Goal: Find specific page/section: Find specific page/section

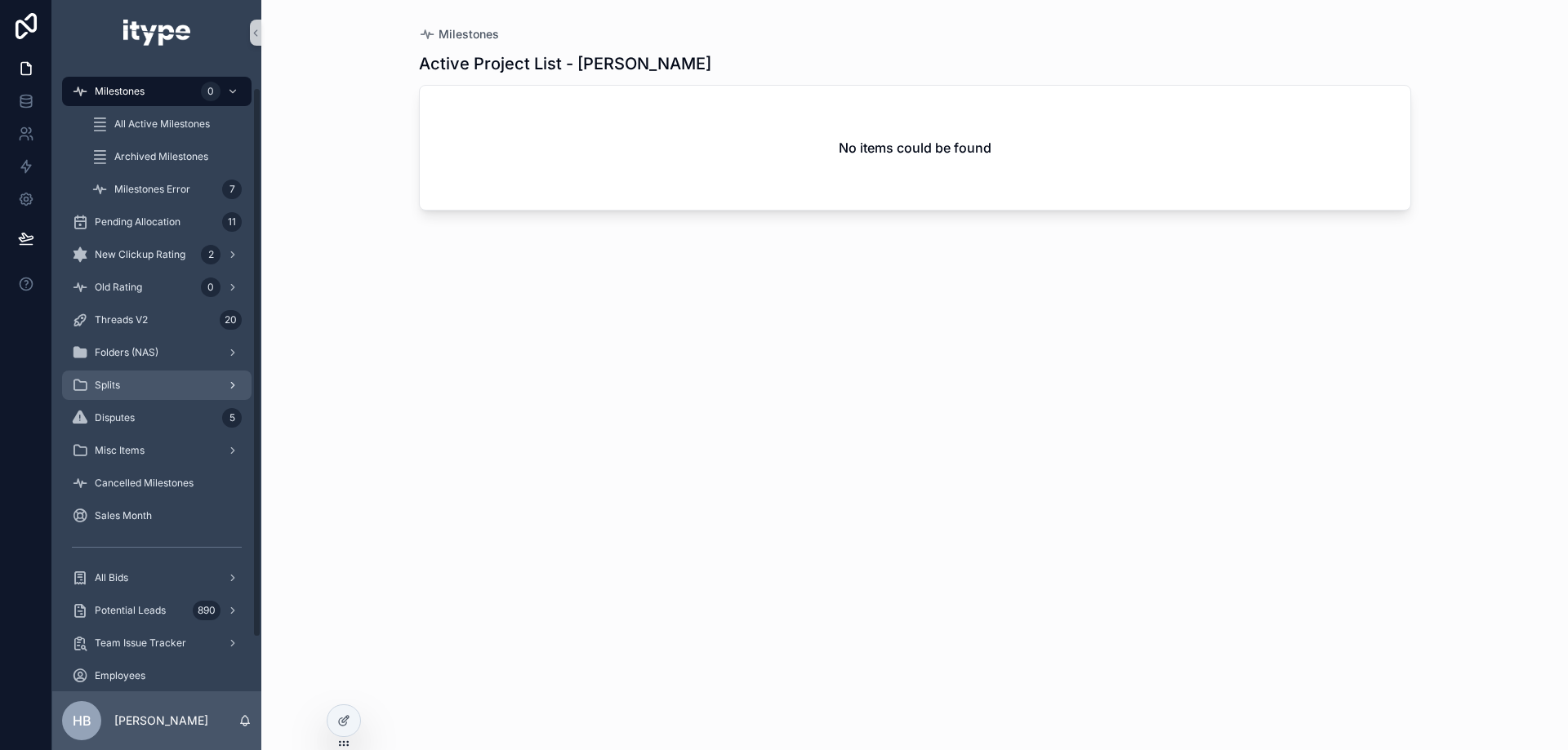
scroll to position [85, 0]
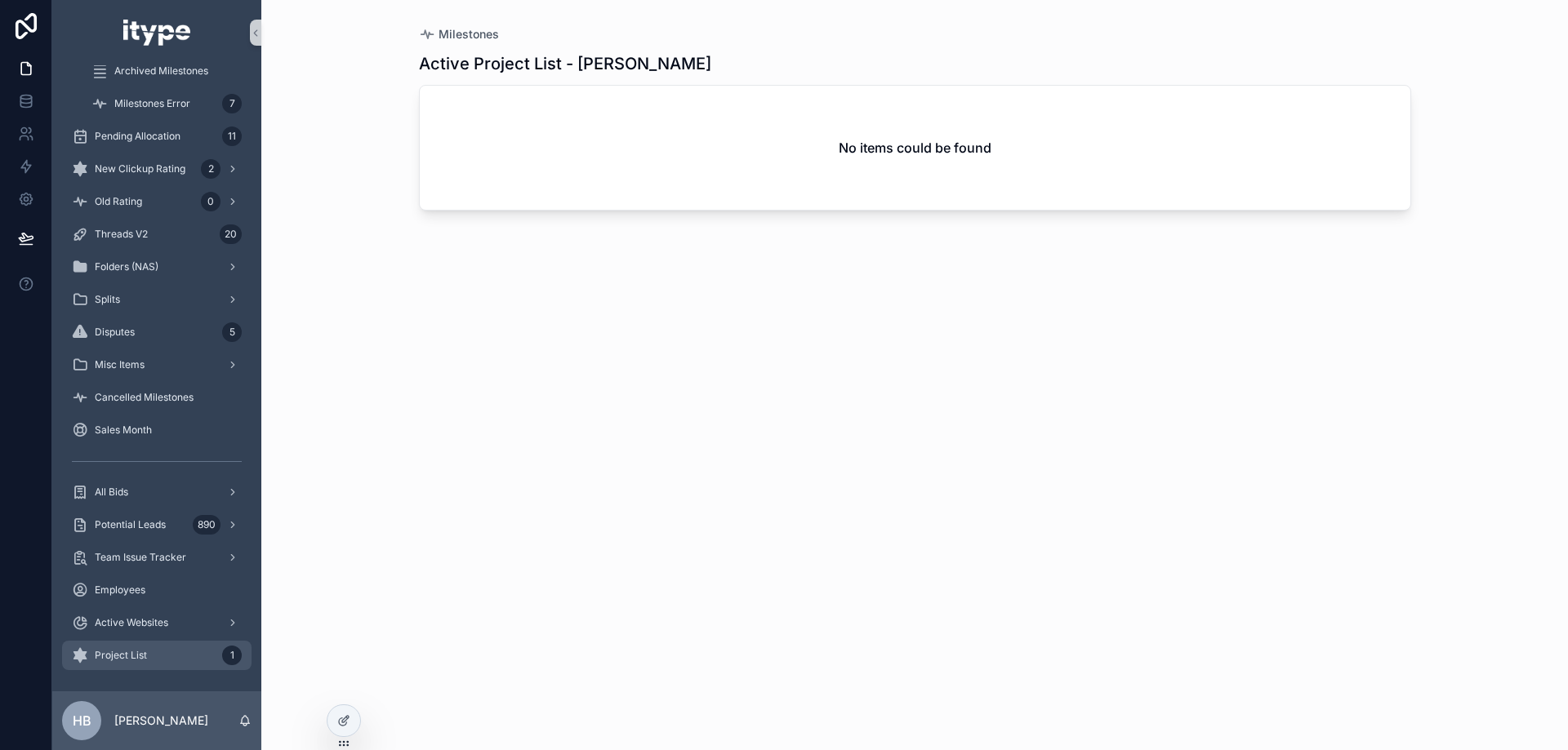
click at [163, 651] on div "Project List 1" at bounding box center [157, 656] width 170 height 26
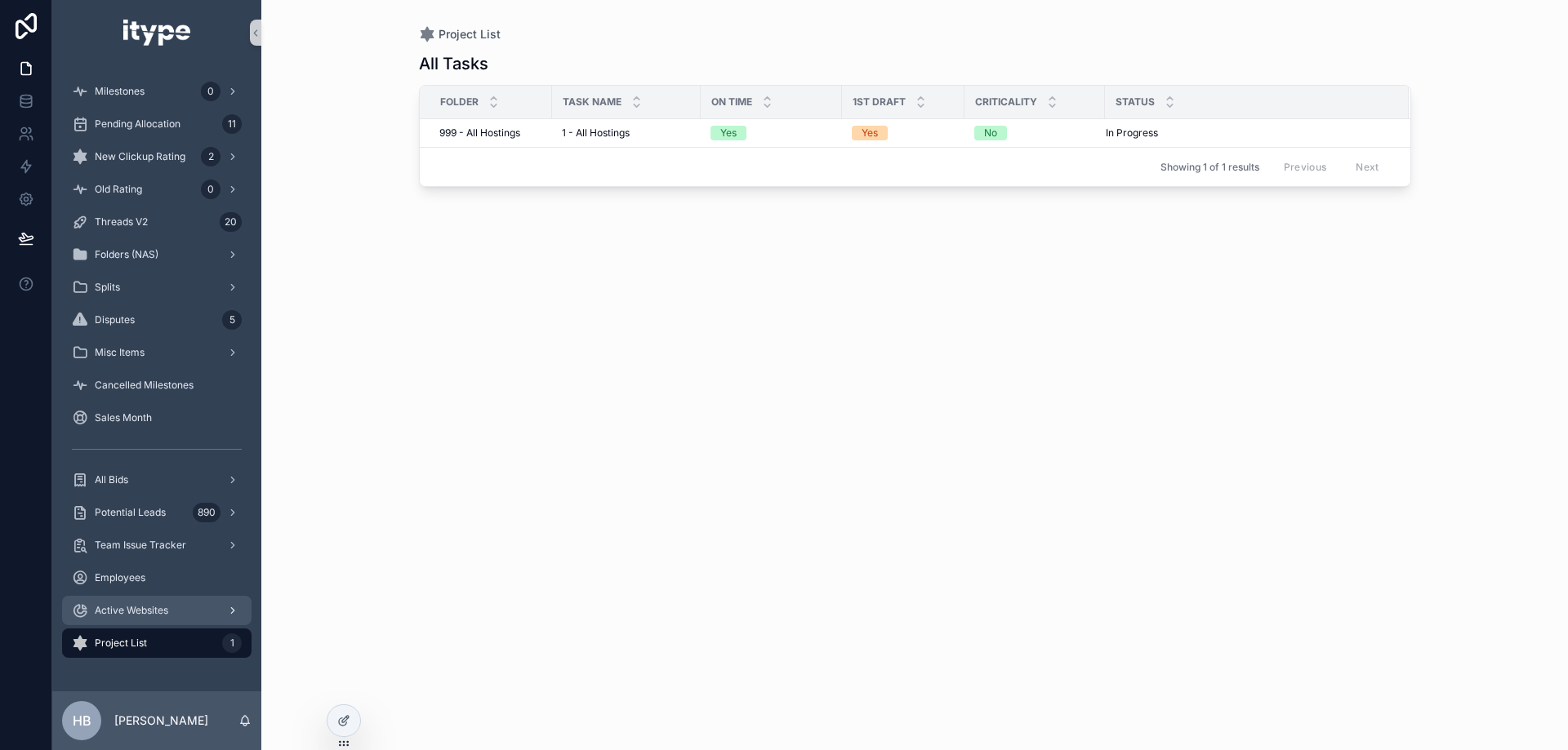
click at [130, 608] on span "Active Websites" at bounding box center [131, 611] width 74 height 13
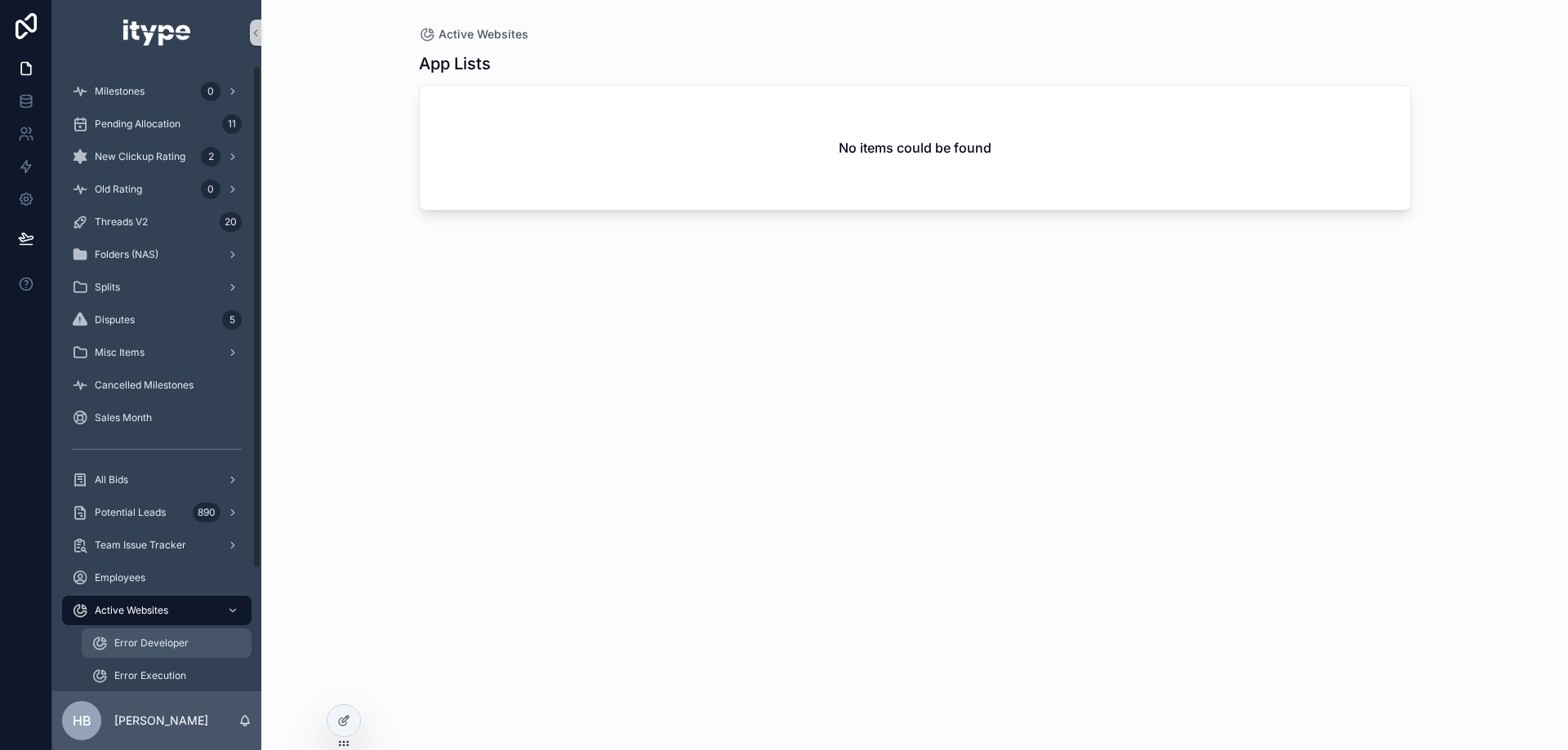
click at [193, 635] on div "Error Developer" at bounding box center [166, 643] width 150 height 26
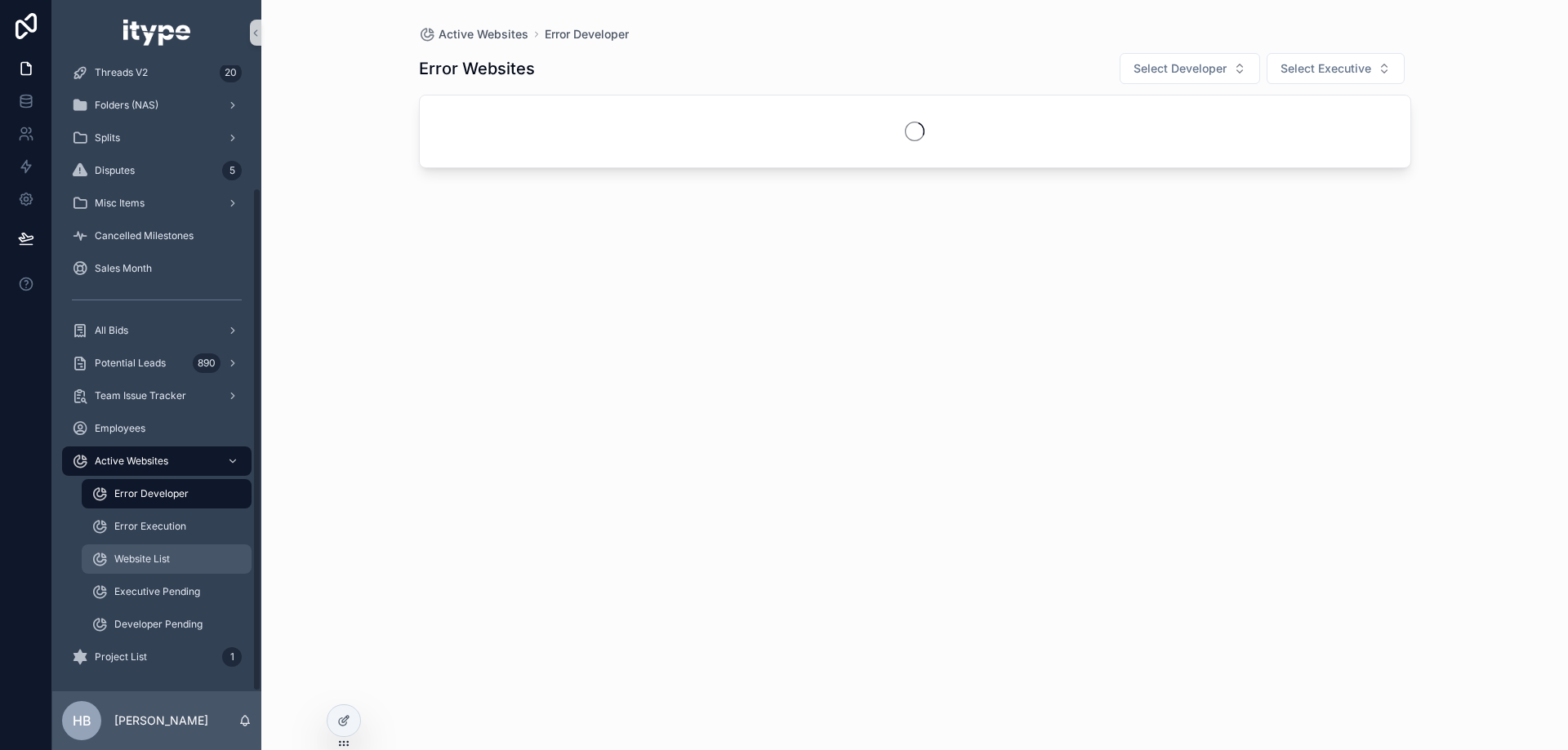
scroll to position [151, 0]
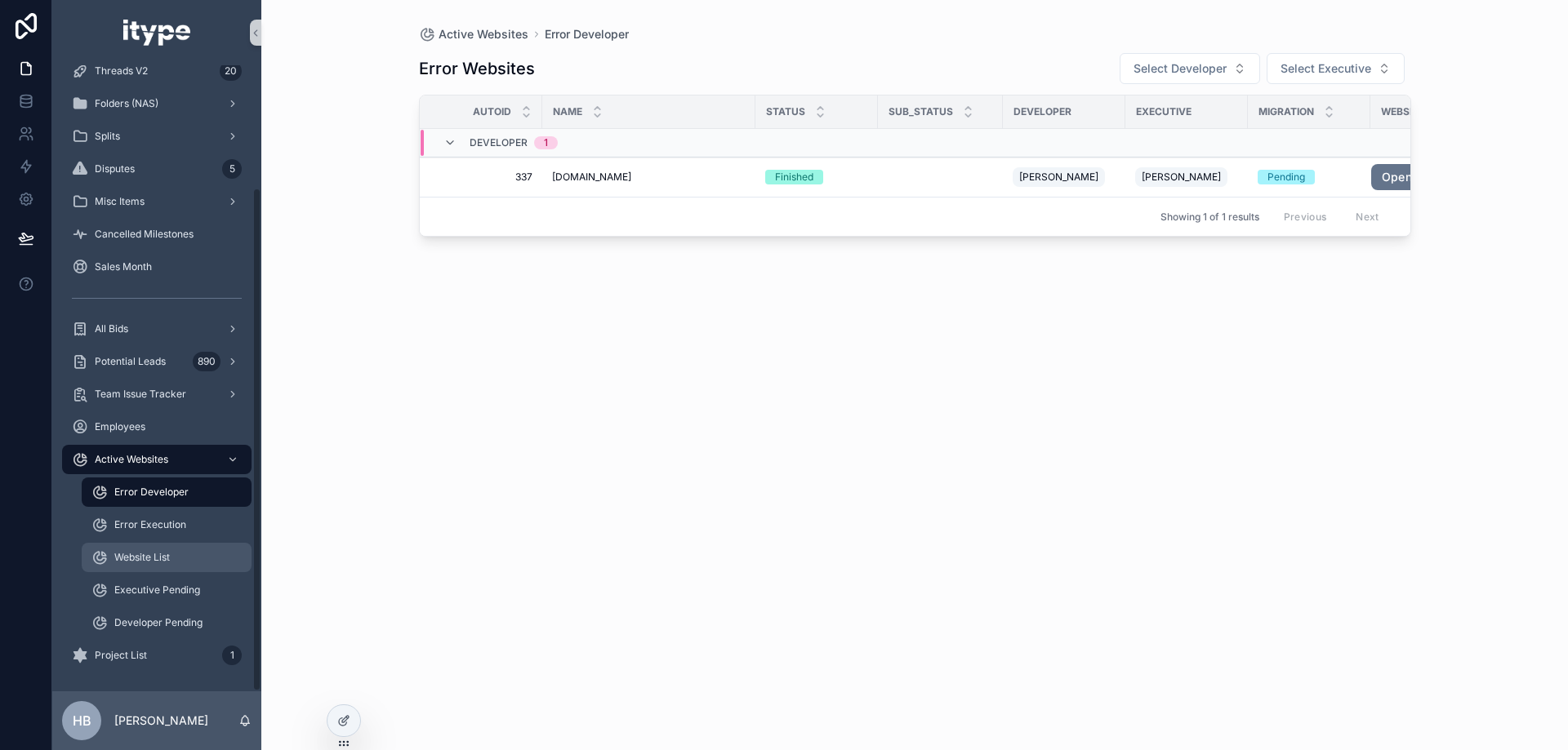
click at [186, 556] on div "Website List" at bounding box center [166, 558] width 150 height 26
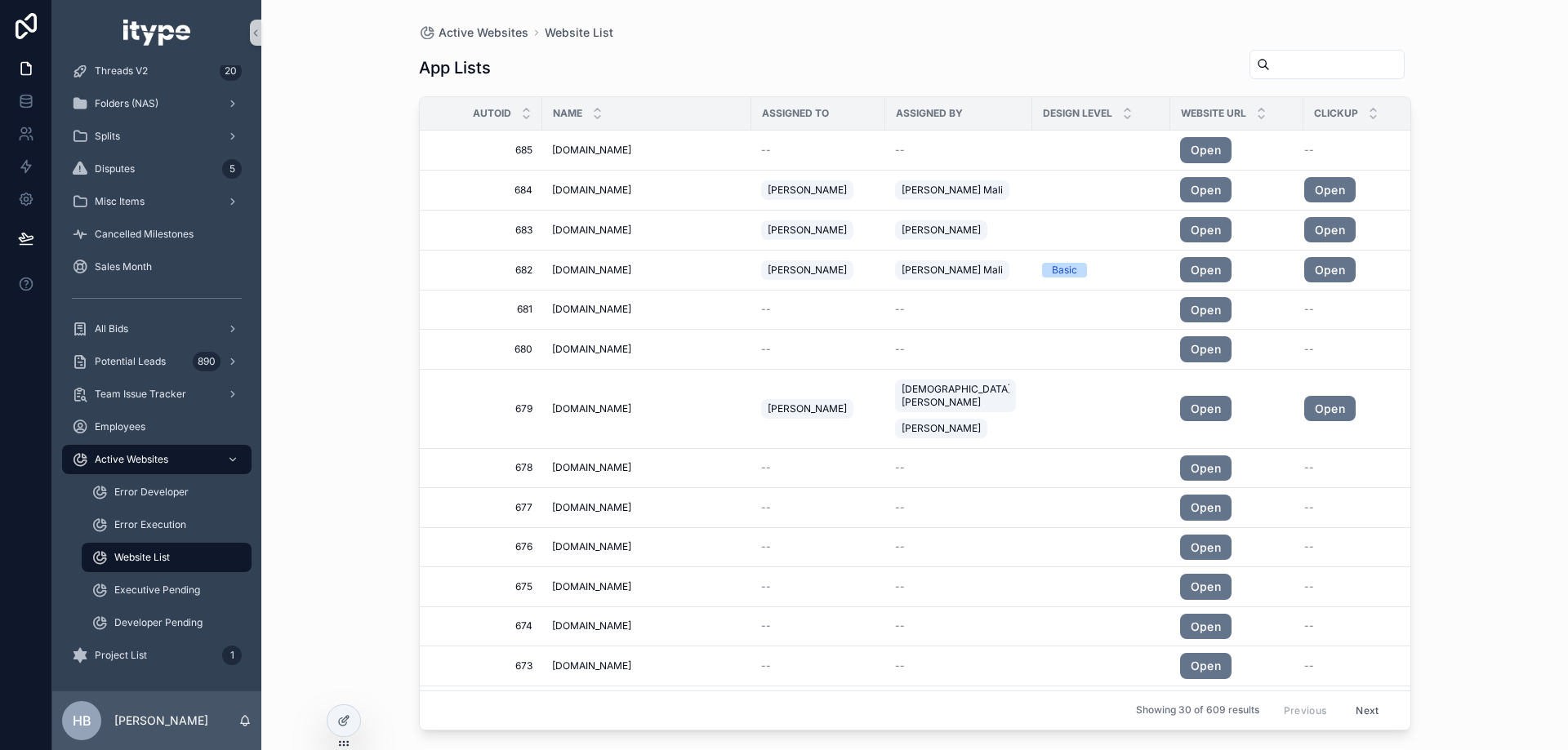
click at [1318, 46] on div "App Lists Autoid Name Assigned to Assigned By Design Level Website URL Clickup …" at bounding box center [915, 385] width 993 height 692
click at [1313, 64] on input "scrollable content" at bounding box center [1336, 65] width 134 height 23
type input "***"
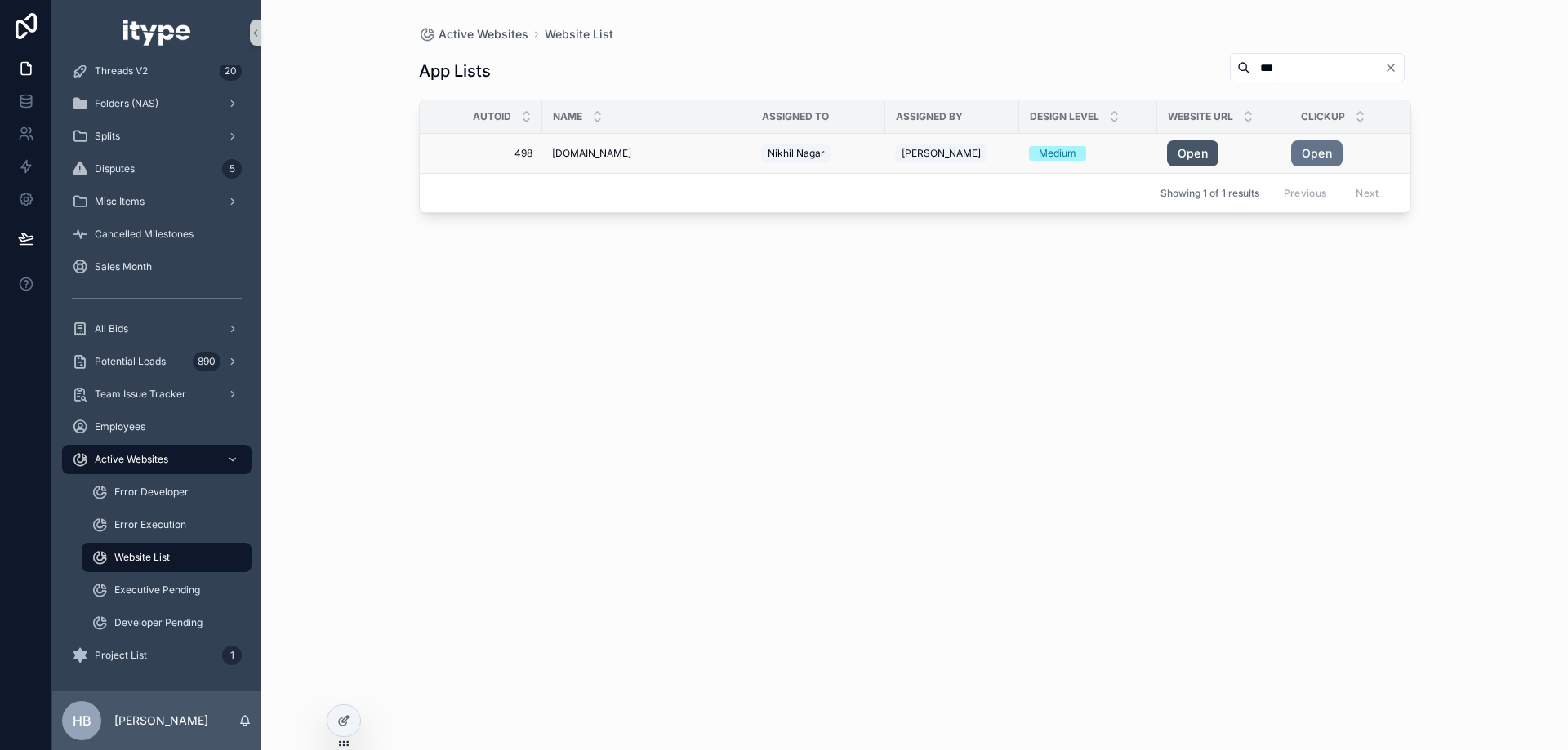
click at [1191, 149] on link "Open" at bounding box center [1193, 153] width 52 height 26
click at [506, 138] on td "498 498" at bounding box center [480, 153] width 122 height 40
click at [517, 150] on span "498" at bounding box center [485, 153] width 93 height 13
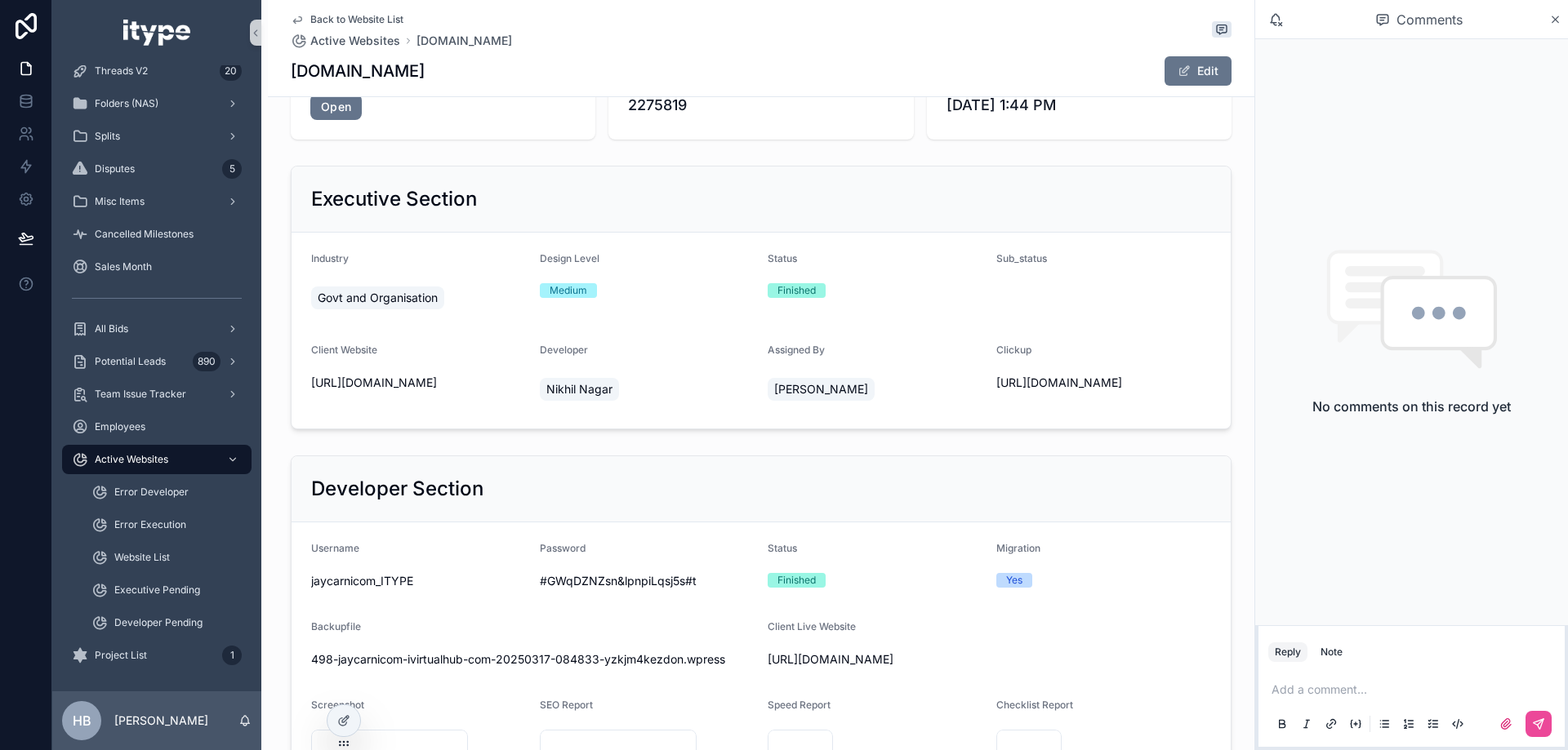
scroll to position [245, 0]
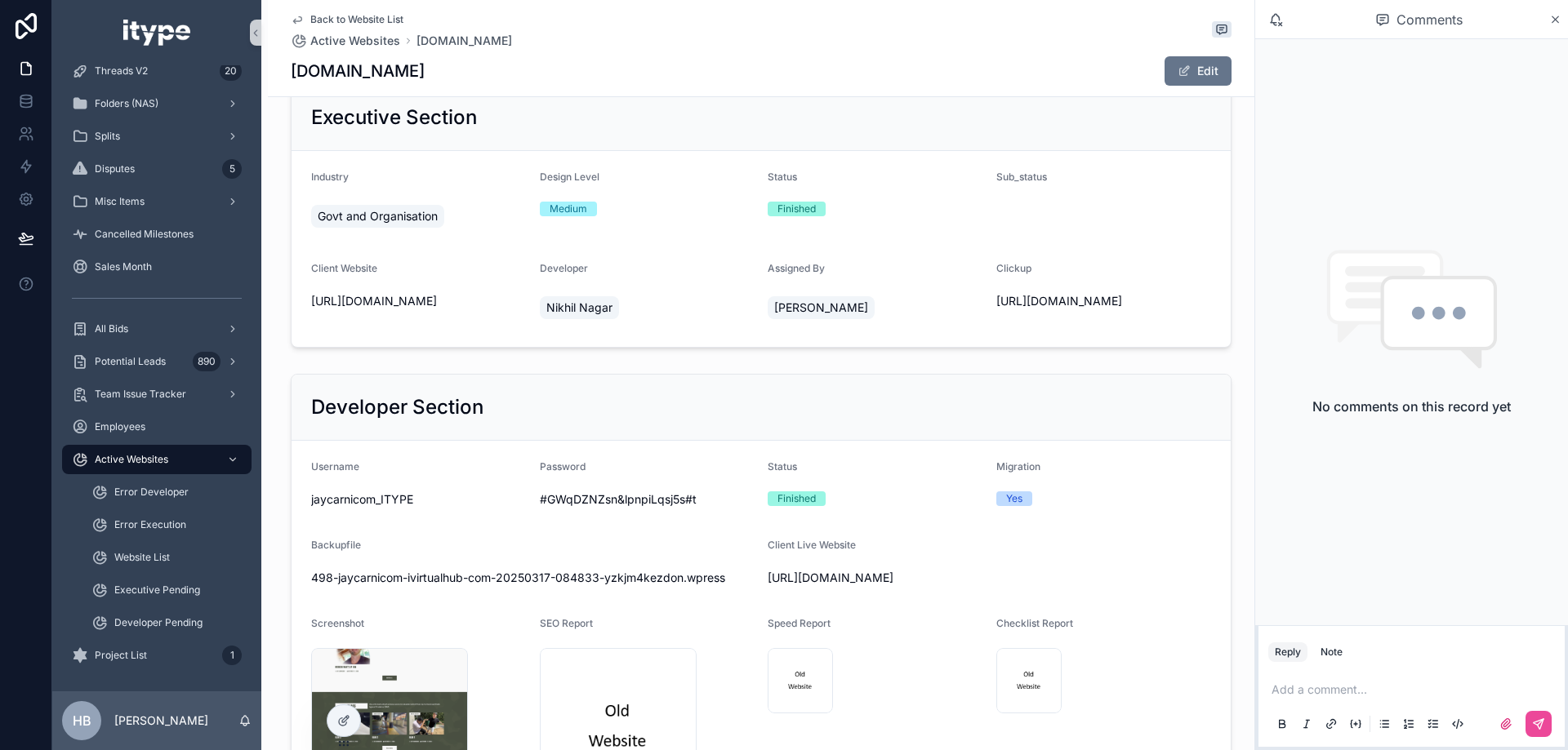
click at [387, 503] on span "jaycarnicom_ITYPE" at bounding box center [419, 500] width 216 height 16
copy span "jaycarnicom_ITYPE"
click at [596, 499] on span "#GWqDZNZsn&lpnpiLqsj5s#t" at bounding box center [648, 500] width 216 height 16
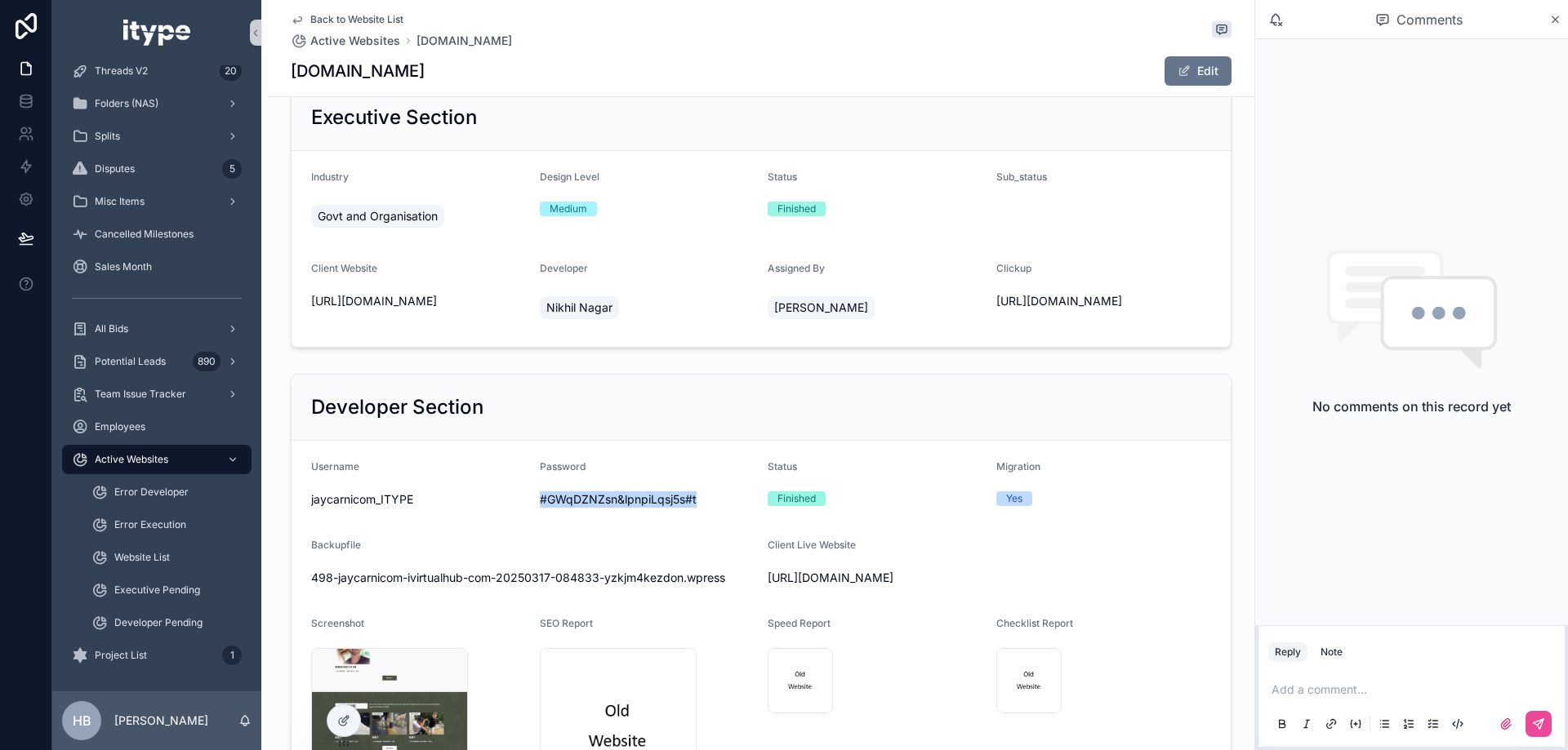
click at [596, 499] on span "#GWqDZNZsn&lpnpiLqsj5s#t" at bounding box center [648, 500] width 216 height 16
copy span "#GWqDZNZsn&lpnpiLqsj5s#t"
click at [589, 503] on span "#GWqDZNZsn&lpnpiLqsj5s#t" at bounding box center [648, 500] width 216 height 16
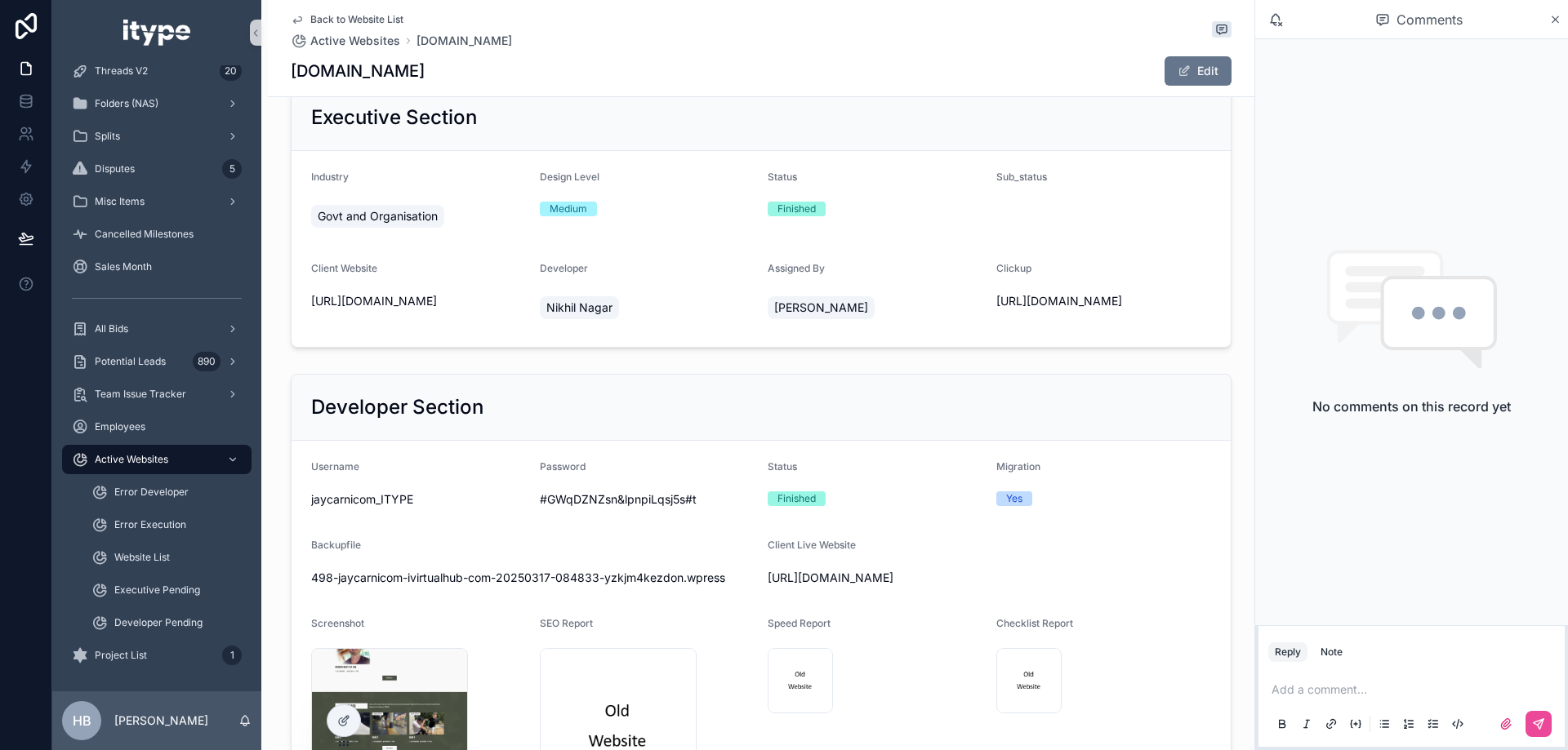
click at [393, 503] on span "jaycarnicom_ITYPE" at bounding box center [419, 500] width 216 height 16
copy span "jaycarnicom_ITYPE"
click at [643, 505] on span "#GWqDZNZsn&lpnpiLqsj5s#t" at bounding box center [648, 500] width 216 height 16
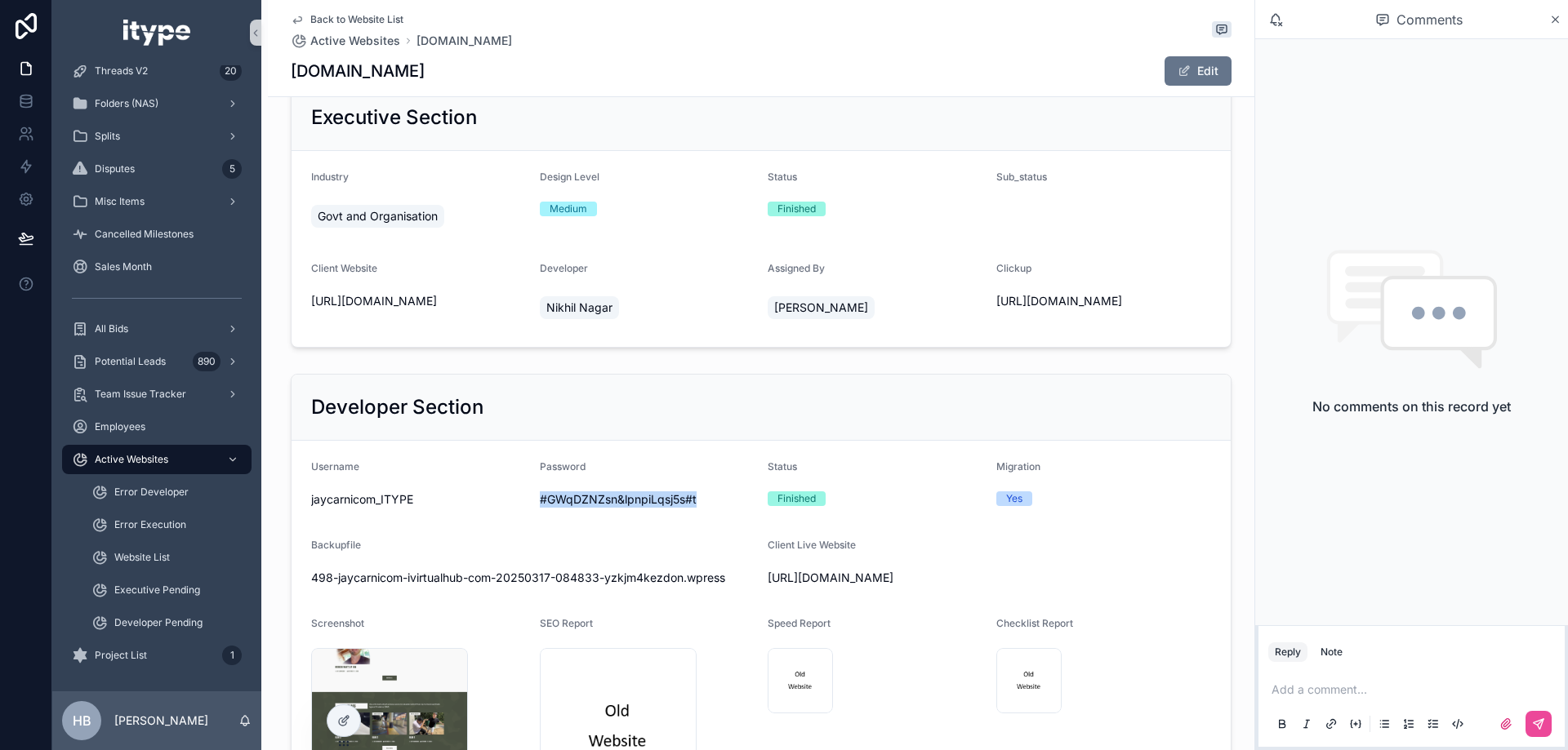
click at [643, 505] on span "#GWqDZNZsn&lpnpiLqsj5s#t" at bounding box center [648, 500] width 216 height 16
copy span "#GWqDZNZsn&lpnpiLqsj5s#t"
